Goal: Find specific page/section: Find specific page/section

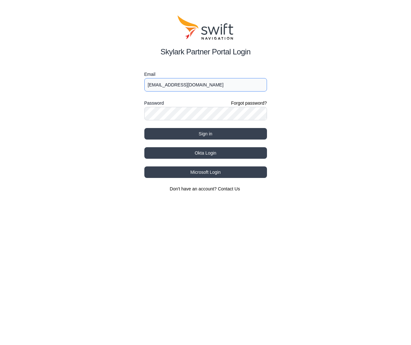
type input "[EMAIL_ADDRESS][DOMAIN_NAME]"
click at [202, 154] on button "Okta Login" at bounding box center [206, 153] width 123 height 12
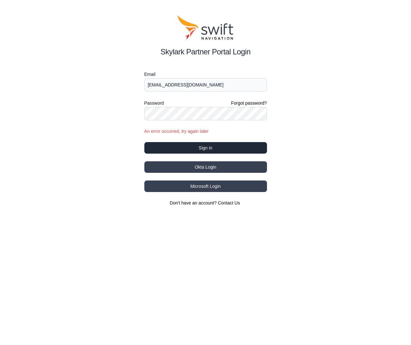
click at [204, 146] on button "Sign in" at bounding box center [206, 148] width 123 height 12
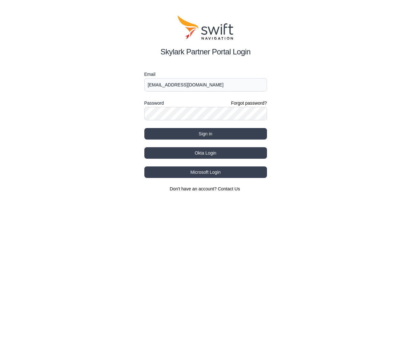
type input "jwhite@swift-nav.com"
click at [205, 134] on button "Sign in" at bounding box center [206, 134] width 123 height 12
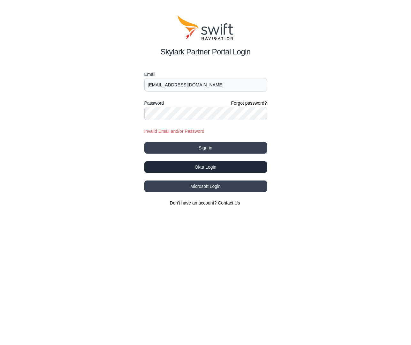
click at [202, 169] on button "Okta Login" at bounding box center [206, 167] width 123 height 12
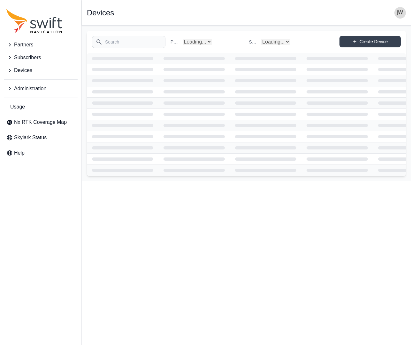
select select "Subscriber"
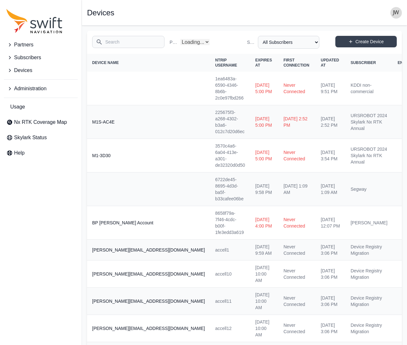
select select "Partner Name"
click at [43, 121] on span "Nx RTK Coverage Map" at bounding box center [40, 122] width 53 height 8
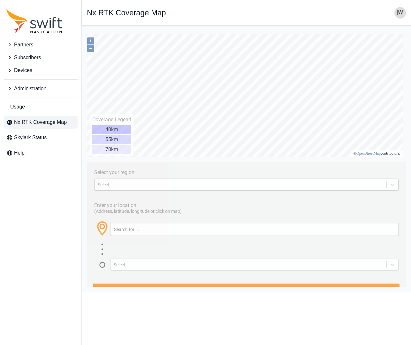
click at [176, 187] on div "Select..." at bounding box center [241, 184] width 292 height 6
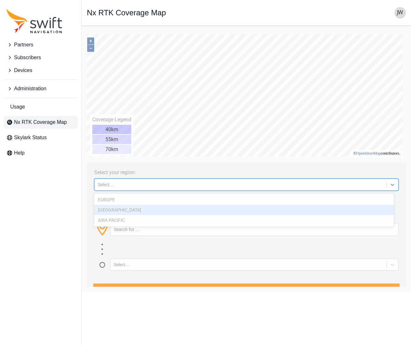
click at [158, 208] on div "[GEOGRAPHIC_DATA]" at bounding box center [244, 210] width 300 height 10
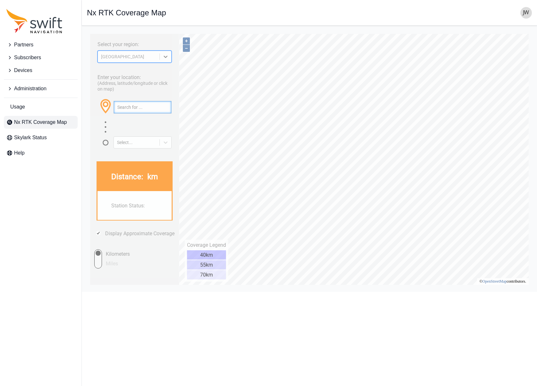
click at [125, 108] on input "text" at bounding box center [143, 107] width 58 height 12
click at [167, 107] on button "button" at bounding box center [166, 107] width 11 height 12
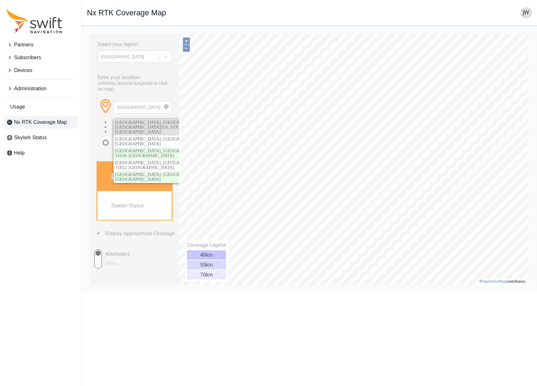
click at [147, 124] on span "[GEOGRAPHIC_DATA], [GEOGRAPHIC_DATA], [GEOGRAPHIC_DATA][US_STATE], [US_STATE], …" at bounding box center [163, 127] width 97 height 14
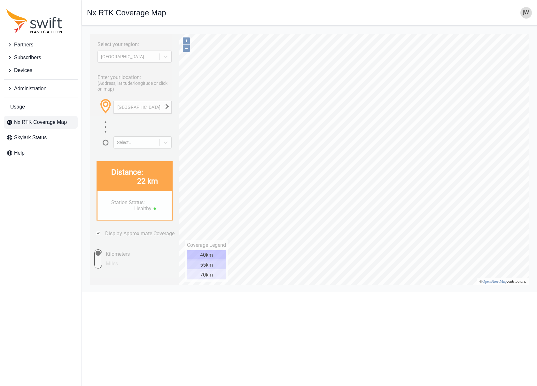
click at [117, 106] on span at bounding box center [113, 112] width 13 height 12
click at [119, 106] on span at bounding box center [113, 112] width 13 height 12
click at [129, 106] on input "[GEOGRAPHIC_DATA]" at bounding box center [143, 107] width 58 height 12
drag, startPoint x: 141, startPoint y: 107, endPoint x: 91, endPoint y: 107, distance: 49.9
click at [91, 107] on div "Select your region: [GEOGRAPHIC_DATA] Enter your location: (Address, latitude/l…" at bounding box center [134, 159] width 89 height 251
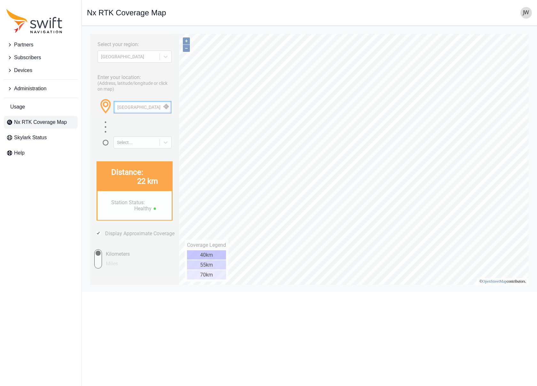
paste input "3011 Armory Driv"
type input "[STREET_ADDRESS]"
click at [167, 106] on button "button" at bounding box center [166, 107] width 11 height 12
click at [136, 106] on input "[STREET_ADDRESS]" at bounding box center [143, 107] width 58 height 12
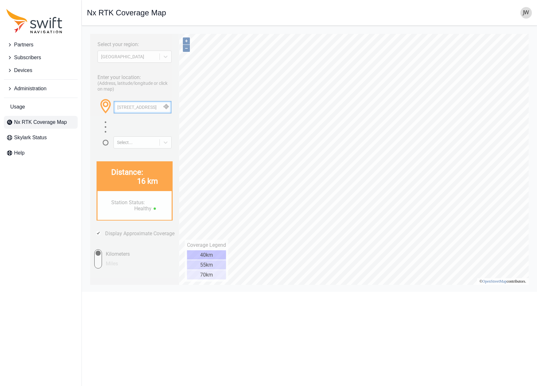
click at [136, 106] on input "[STREET_ADDRESS]" at bounding box center [143, 107] width 58 height 12
paste input "Canon City CO"
click at [168, 106] on button "button" at bounding box center [166, 107] width 11 height 12
click at [159, 122] on span "[GEOGRAPHIC_DATA], [GEOGRAPHIC_DATA], [US_STATE], 81212, [GEOGRAPHIC_DATA]" at bounding box center [175, 125] width 121 height 10
drag, startPoint x: 151, startPoint y: 108, endPoint x: 99, endPoint y: 110, distance: 52.5
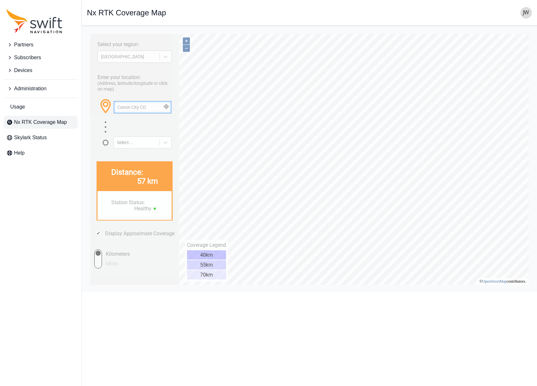
click at [99, 110] on div "Canon City CO" at bounding box center [135, 109] width 74 height 22
paste input "[GEOGRAPHIC_DATA] CO"
click at [168, 106] on button "button" at bounding box center [166, 107] width 11 height 12
drag, startPoint x: 122, startPoint y: 108, endPoint x: 125, endPoint y: 104, distance: 4.6
click at [117, 106] on div "Canon City [GEOGRAPHIC_DATA]" at bounding box center [142, 107] width 58 height 13
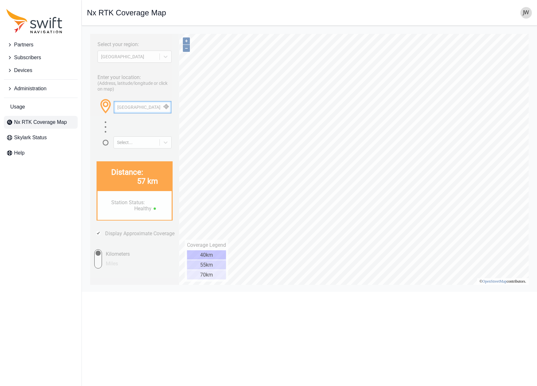
type input "[GEOGRAPHIC_DATA] CO"
click at [169, 106] on button "button" at bounding box center [166, 107] width 11 height 12
click at [155, 121] on span "[GEOGRAPHIC_DATA], [GEOGRAPHIC_DATA], [US_STATE], 81242, [GEOGRAPHIC_DATA]" at bounding box center [175, 125] width 121 height 10
